Goal: Information Seeking & Learning: Learn about a topic

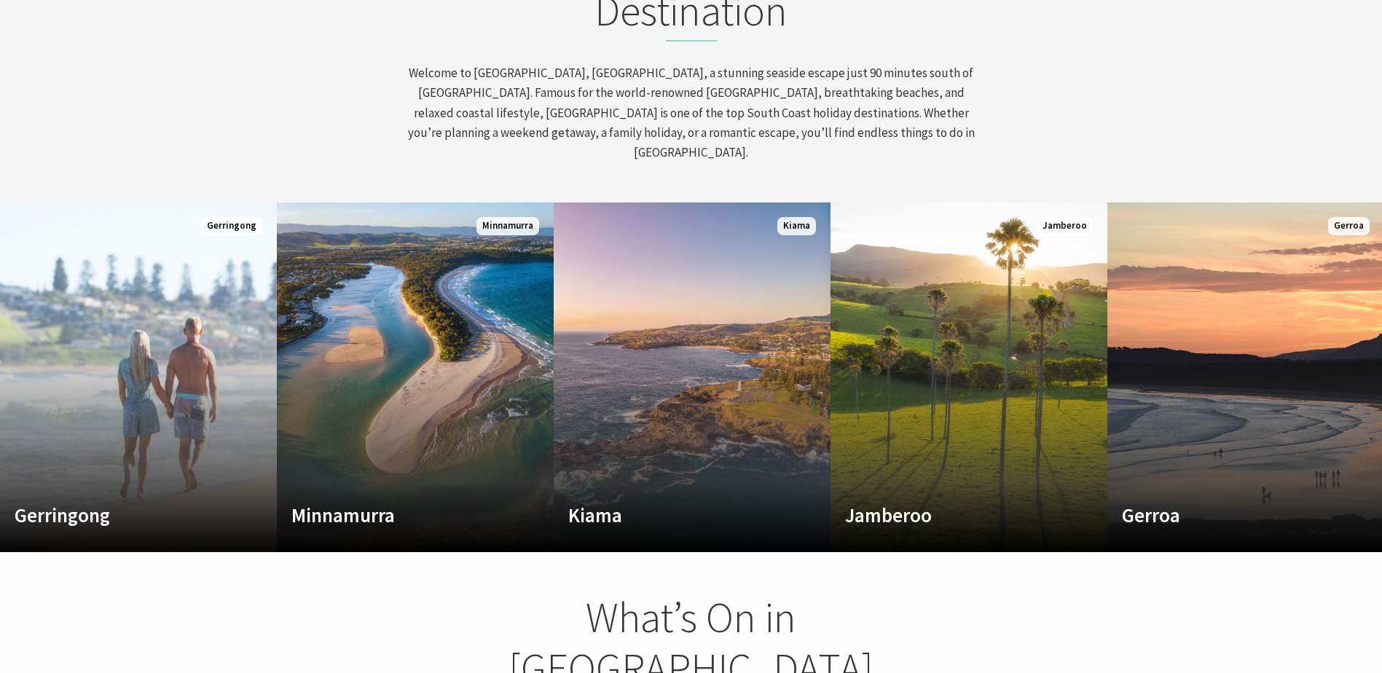
scroll to position [801, 0]
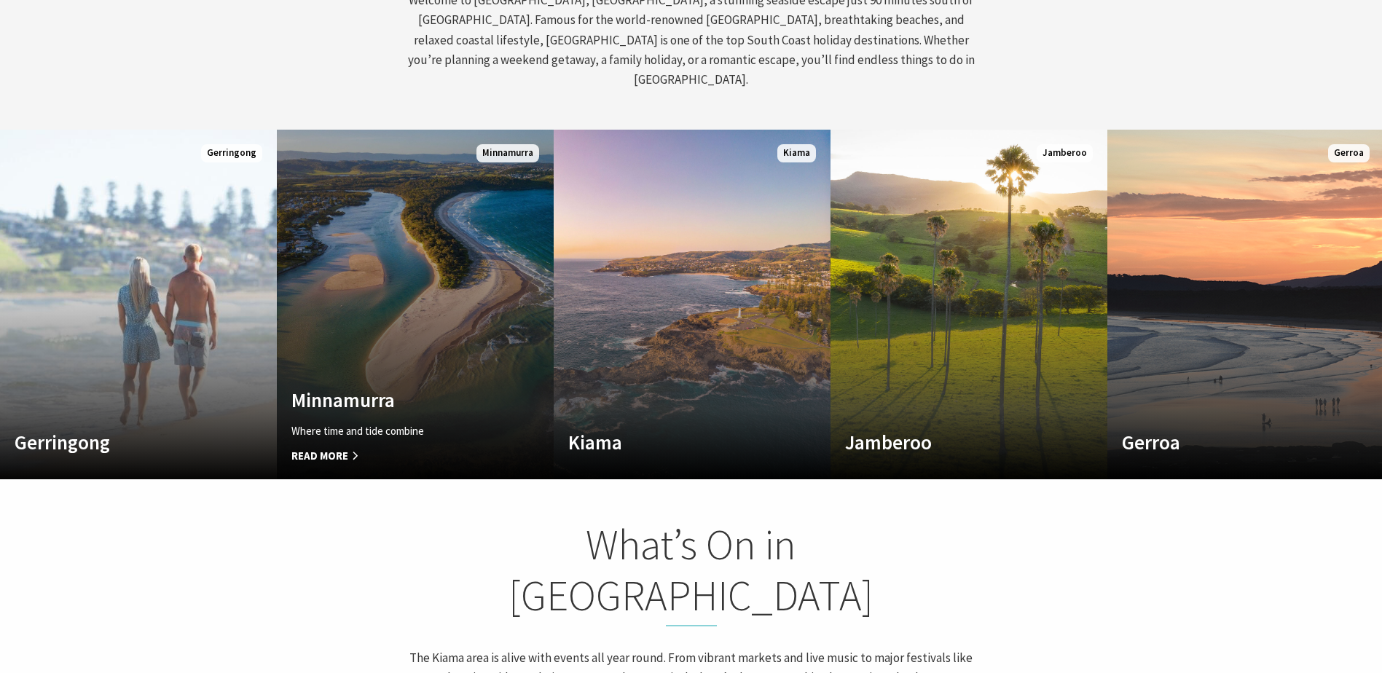
click at [324, 213] on link "Custom Image Used Minnamurra Where time and tide combine Read More Minnamurra" at bounding box center [415, 305] width 277 height 350
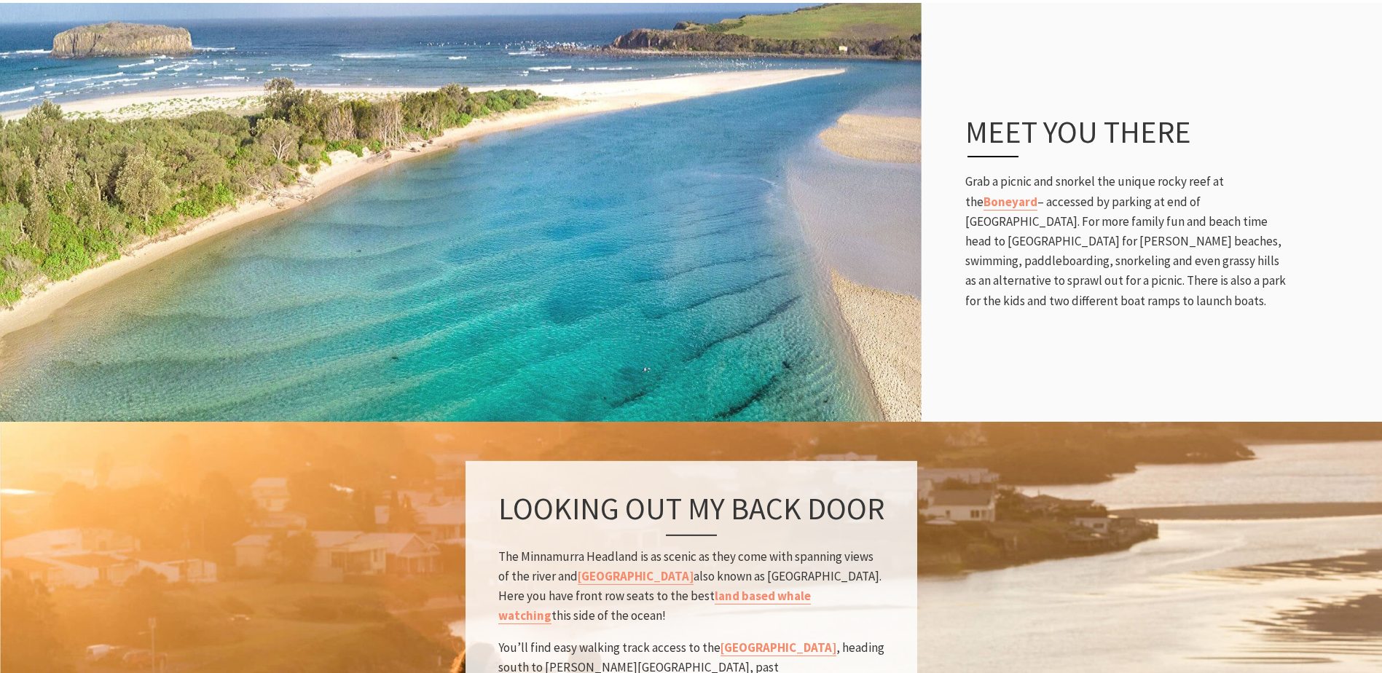
scroll to position [1239, 0]
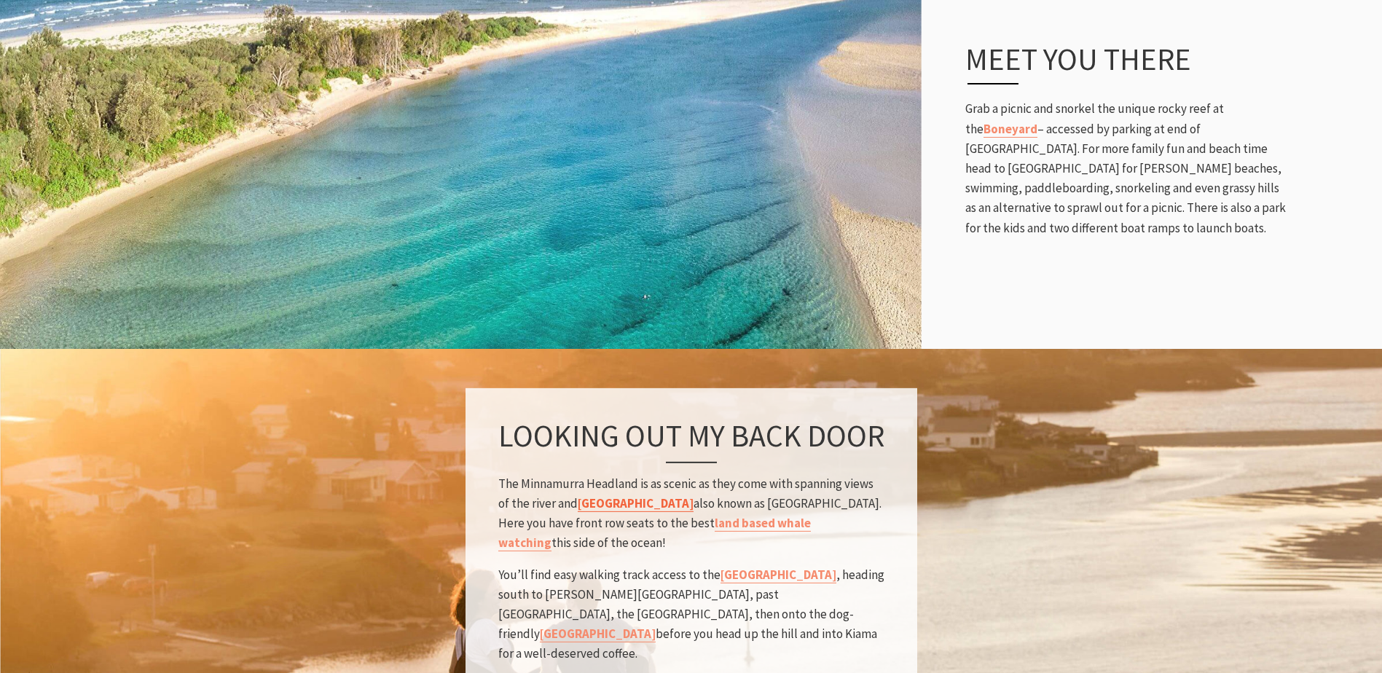
click at [640, 495] on link "Rangoon Island" at bounding box center [636, 503] width 116 height 17
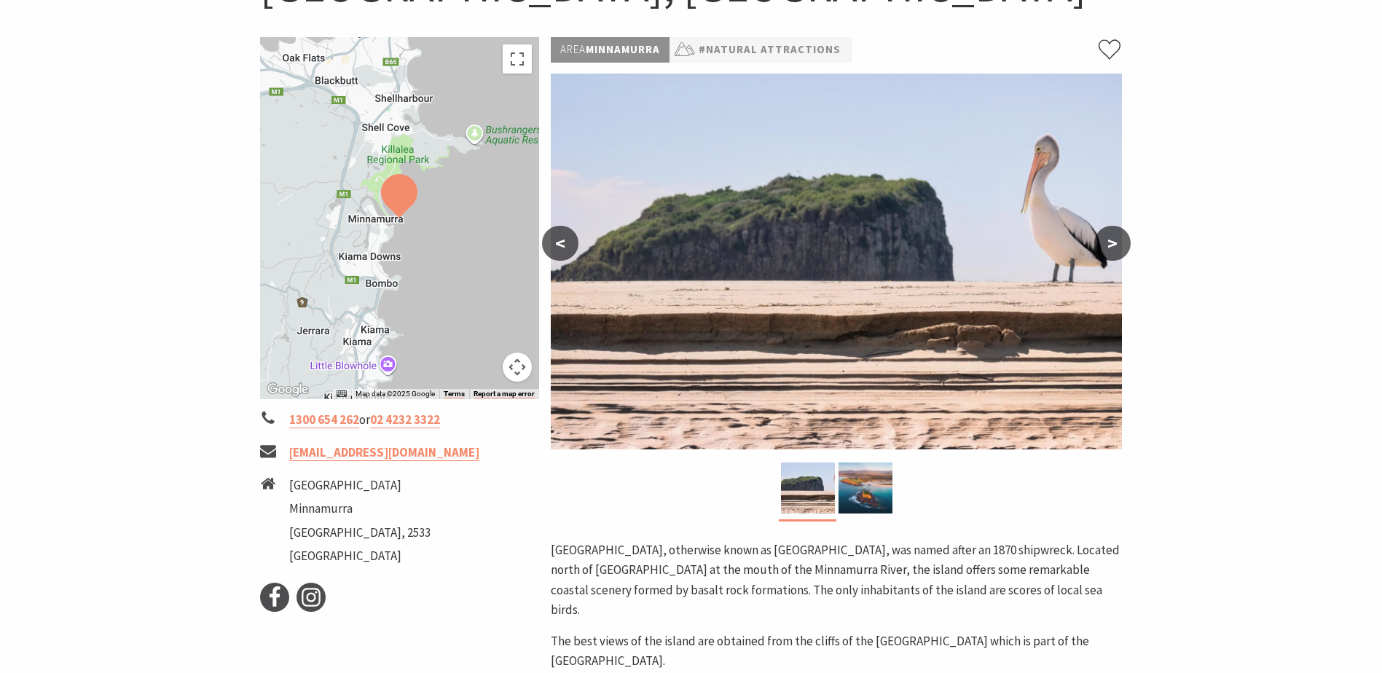
scroll to position [219, 0]
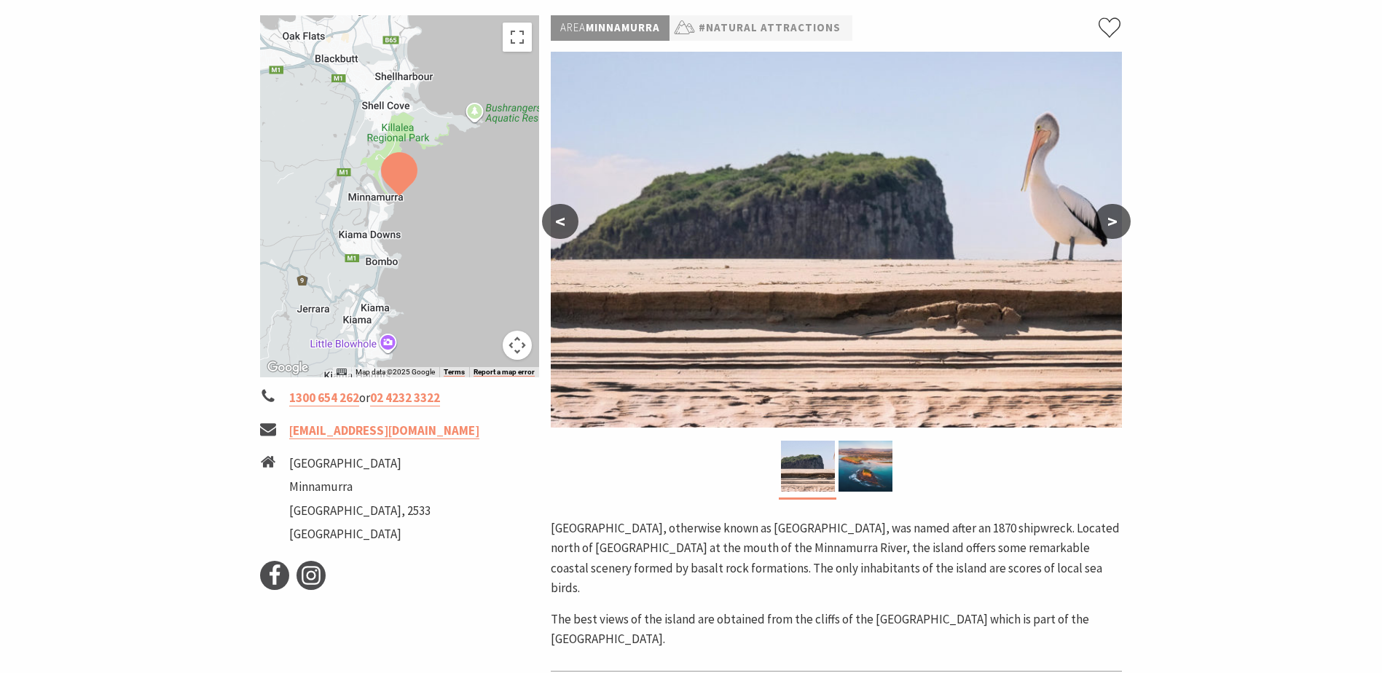
click at [1116, 225] on button ">" at bounding box center [1112, 221] width 36 height 35
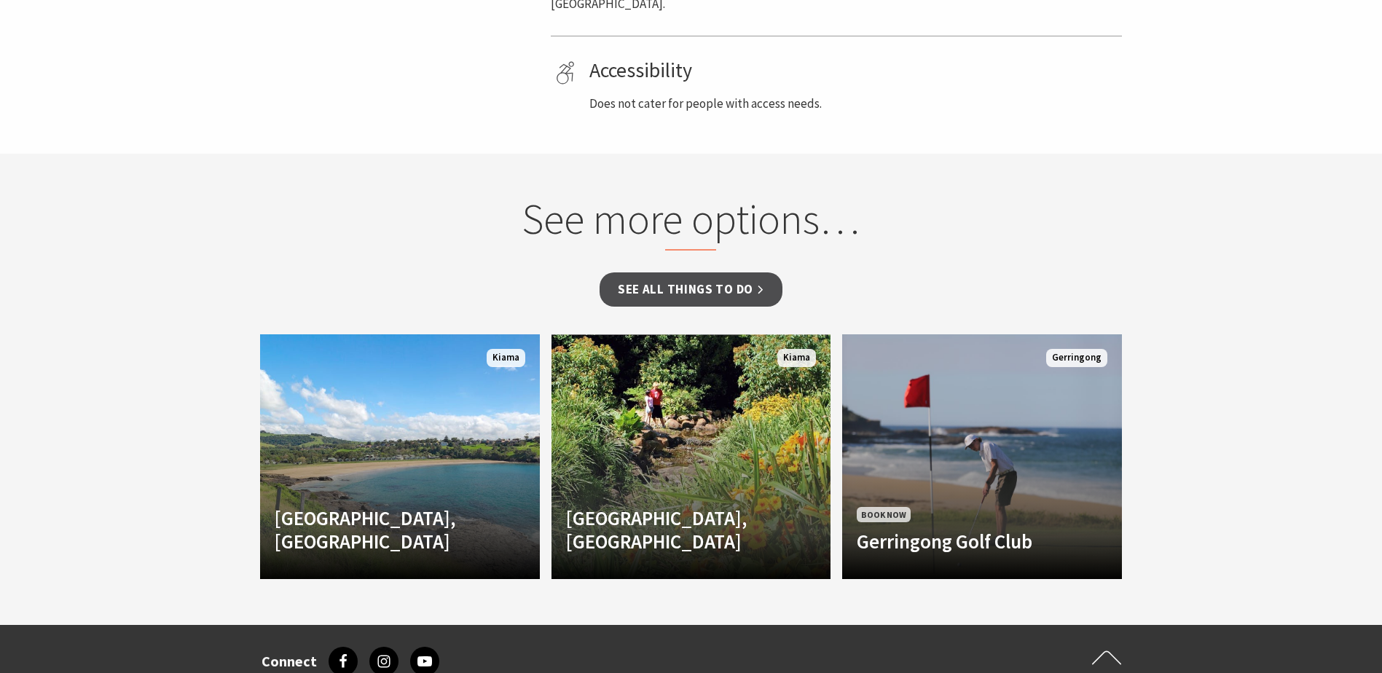
scroll to position [947, 0]
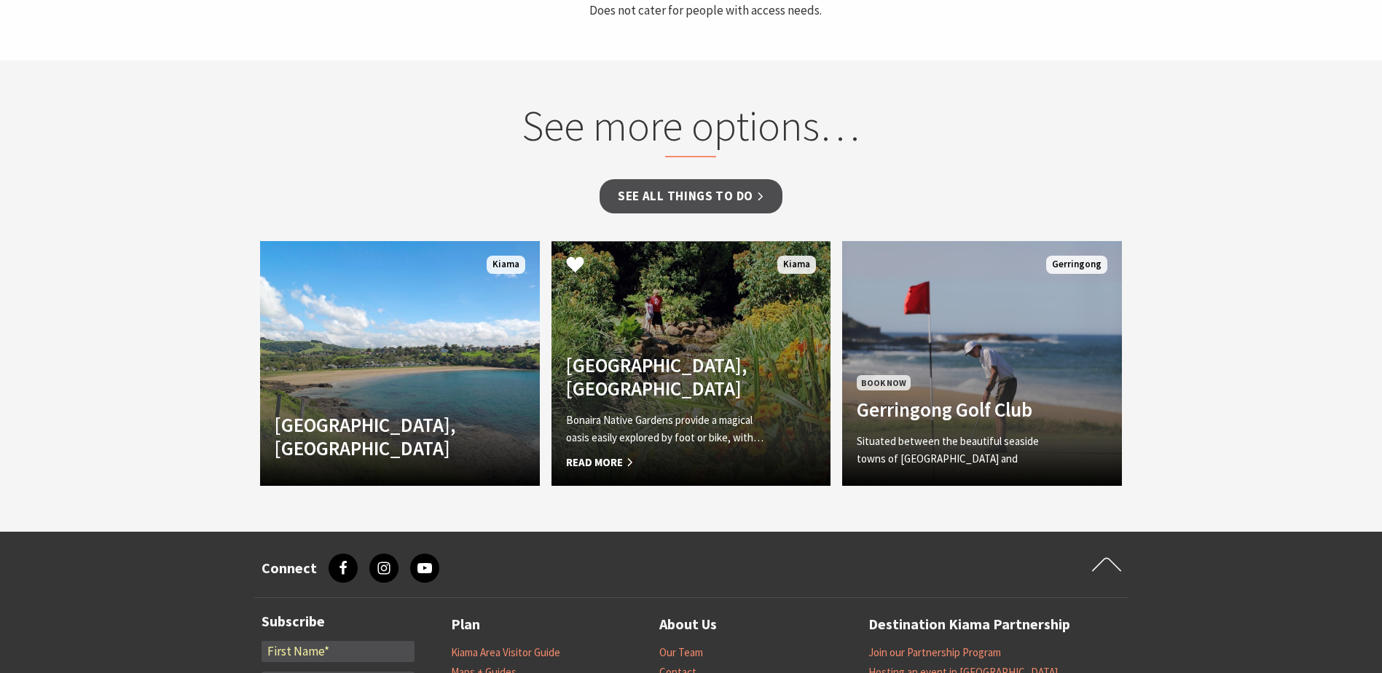
click at [779, 417] on div "Bonaira Native Gardens, Kiama Bonaira Native Gardens provide a magical oasis ea…" at bounding box center [671, 412] width 238 height 118
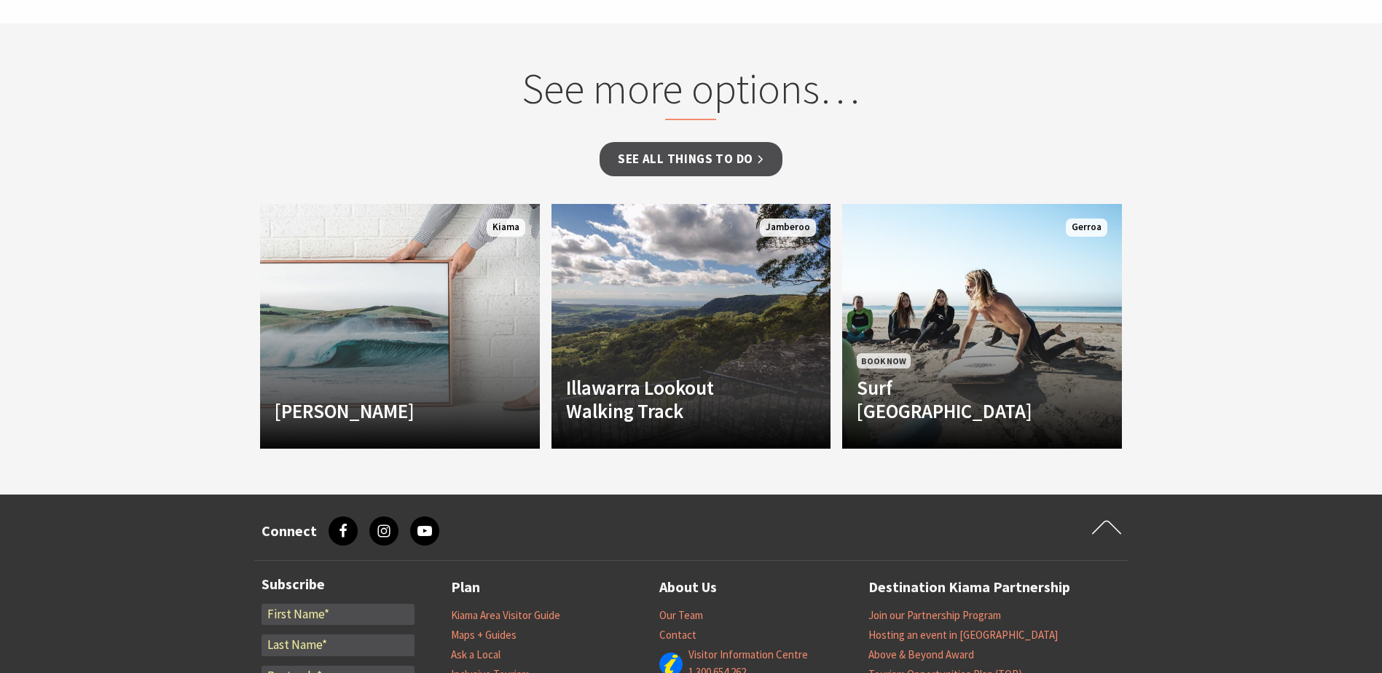
scroll to position [1020, 0]
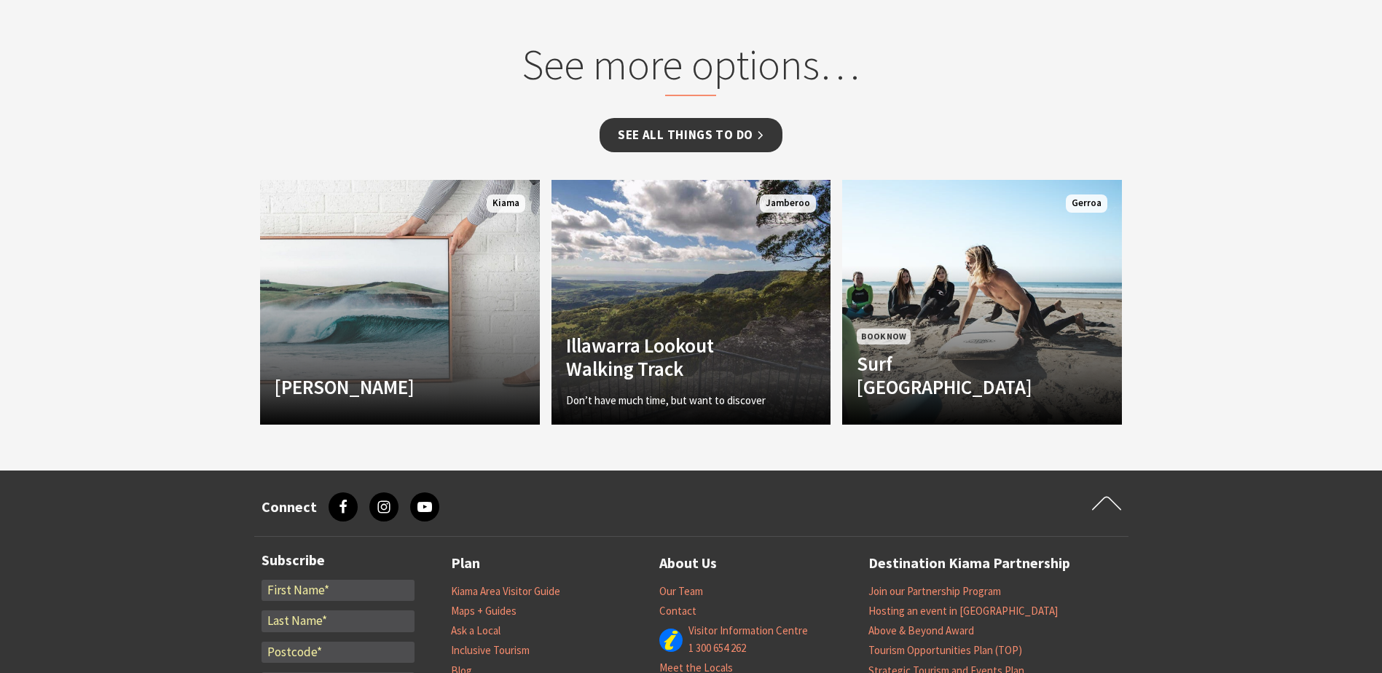
click at [710, 141] on link "See all Things To Do" at bounding box center [691, 135] width 183 height 34
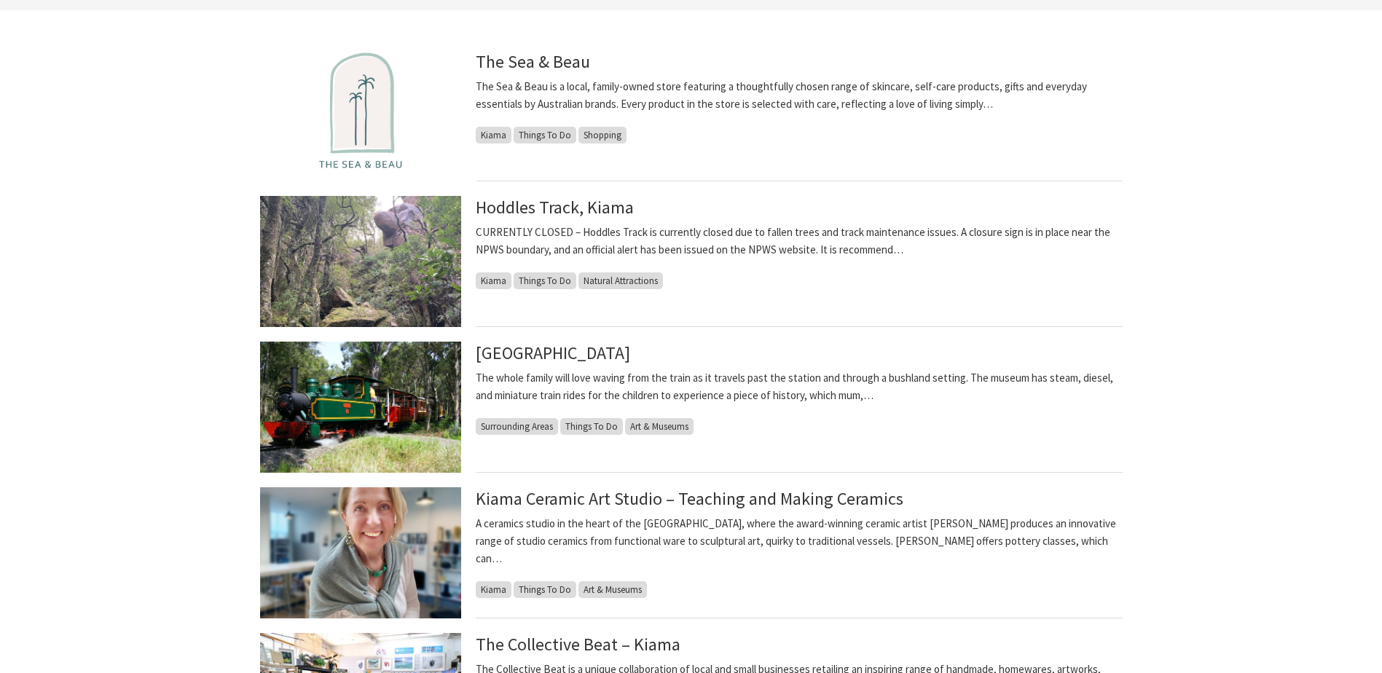
scroll to position [437, 0]
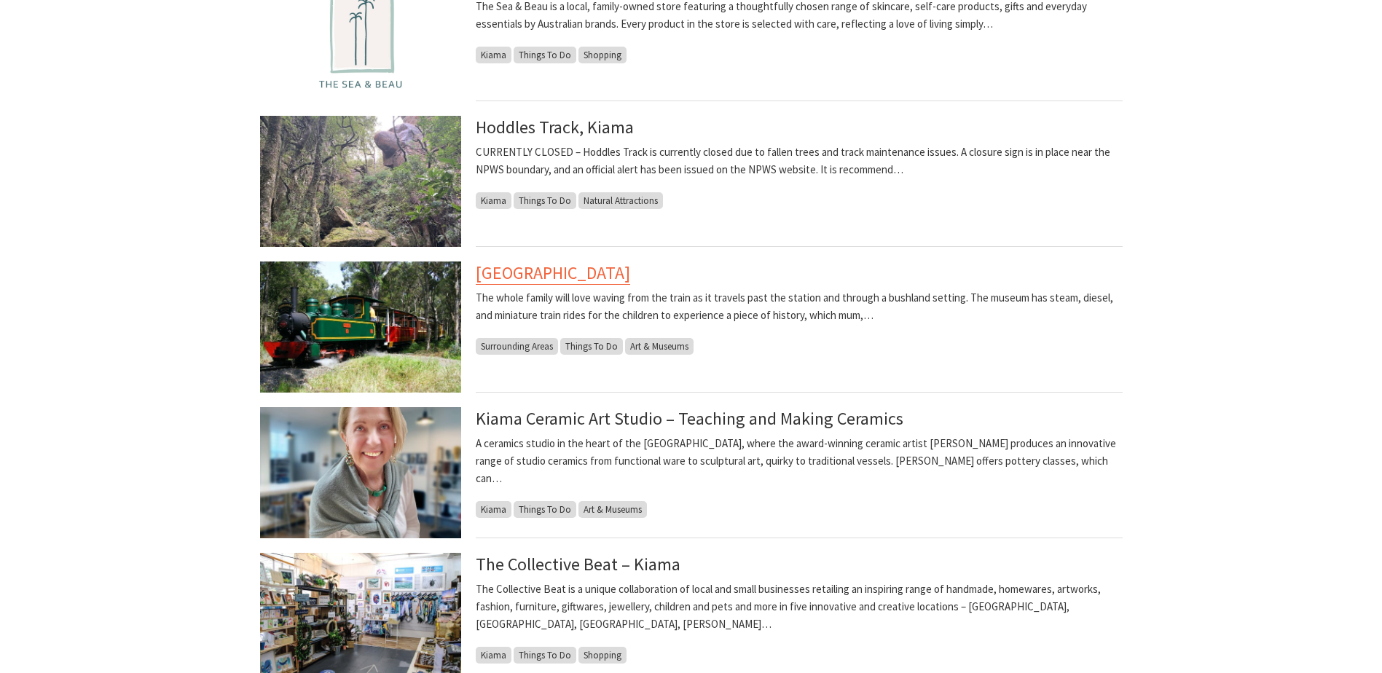
click at [630, 274] on link "[GEOGRAPHIC_DATA]" at bounding box center [553, 273] width 154 height 23
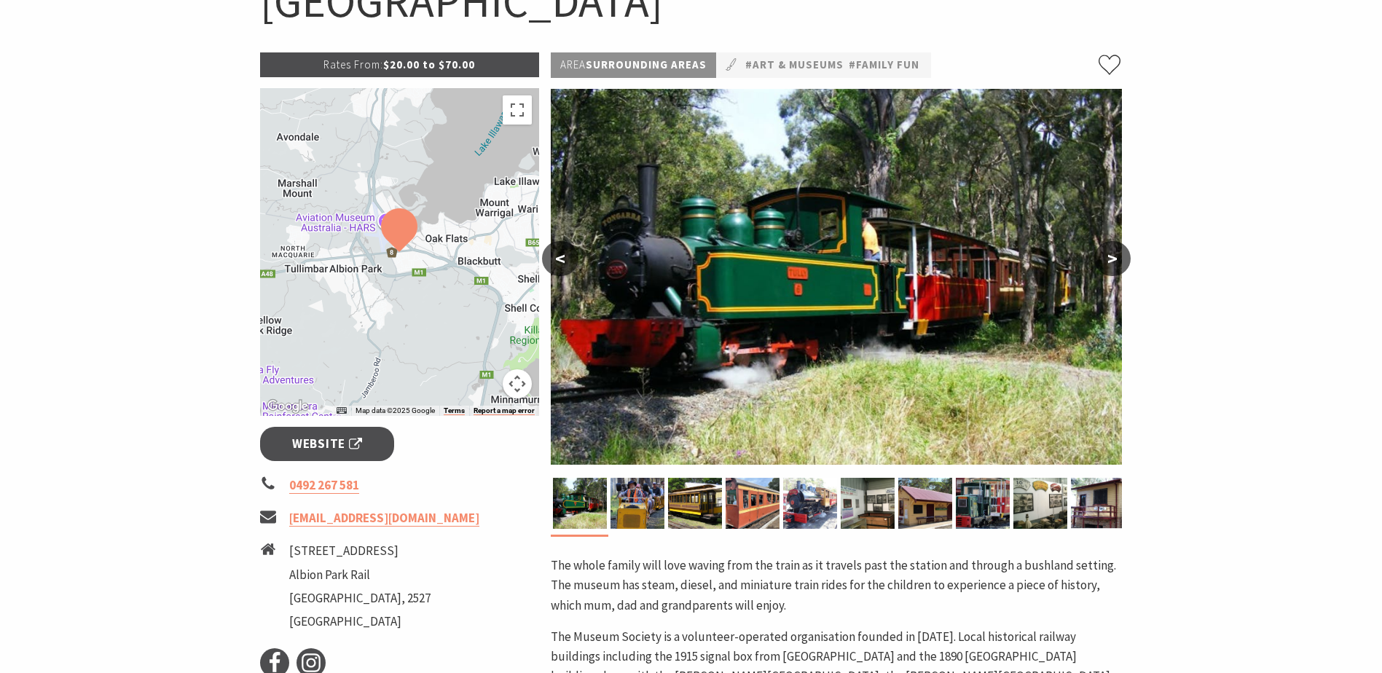
scroll to position [364, 0]
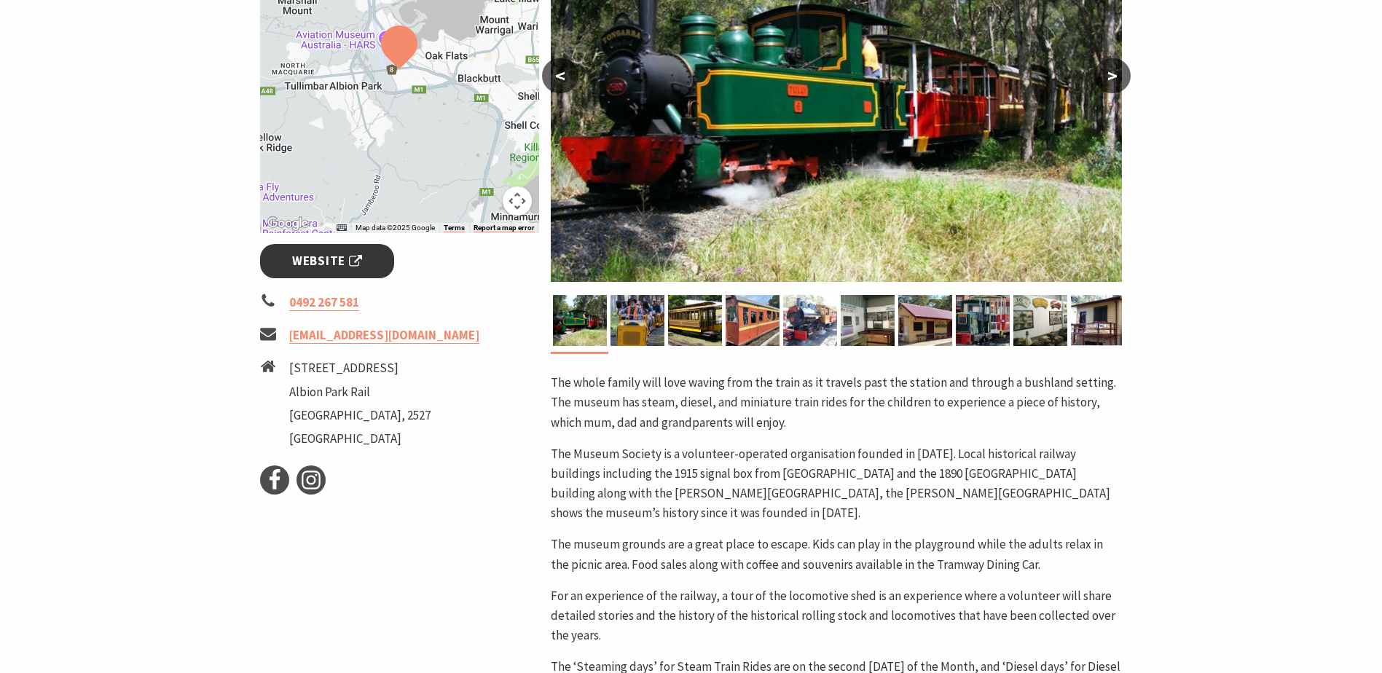
click at [327, 262] on span "Website" at bounding box center [327, 261] width 70 height 20
